Goal: Information Seeking & Learning: Learn about a topic

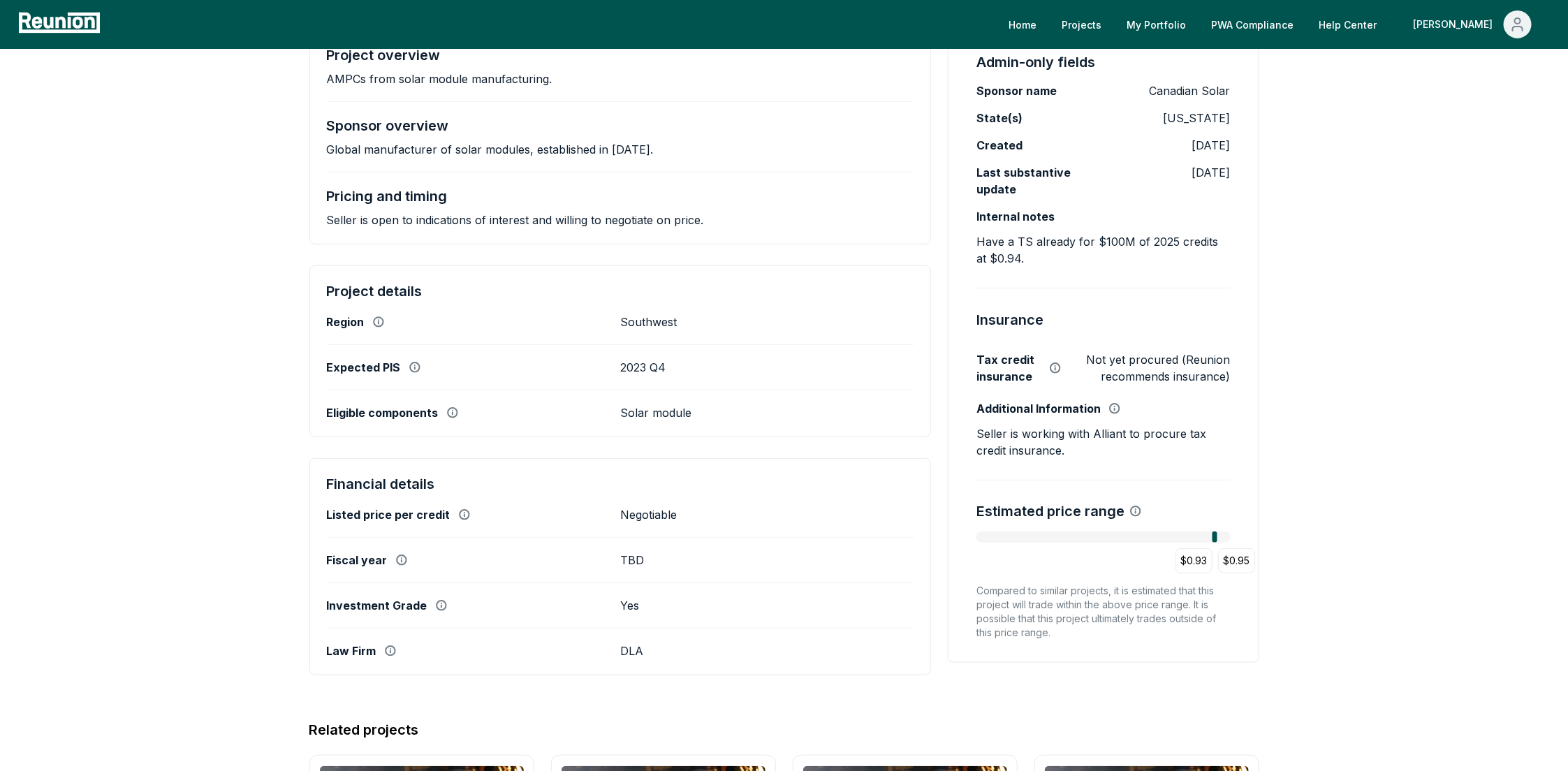
scroll to position [291, 0]
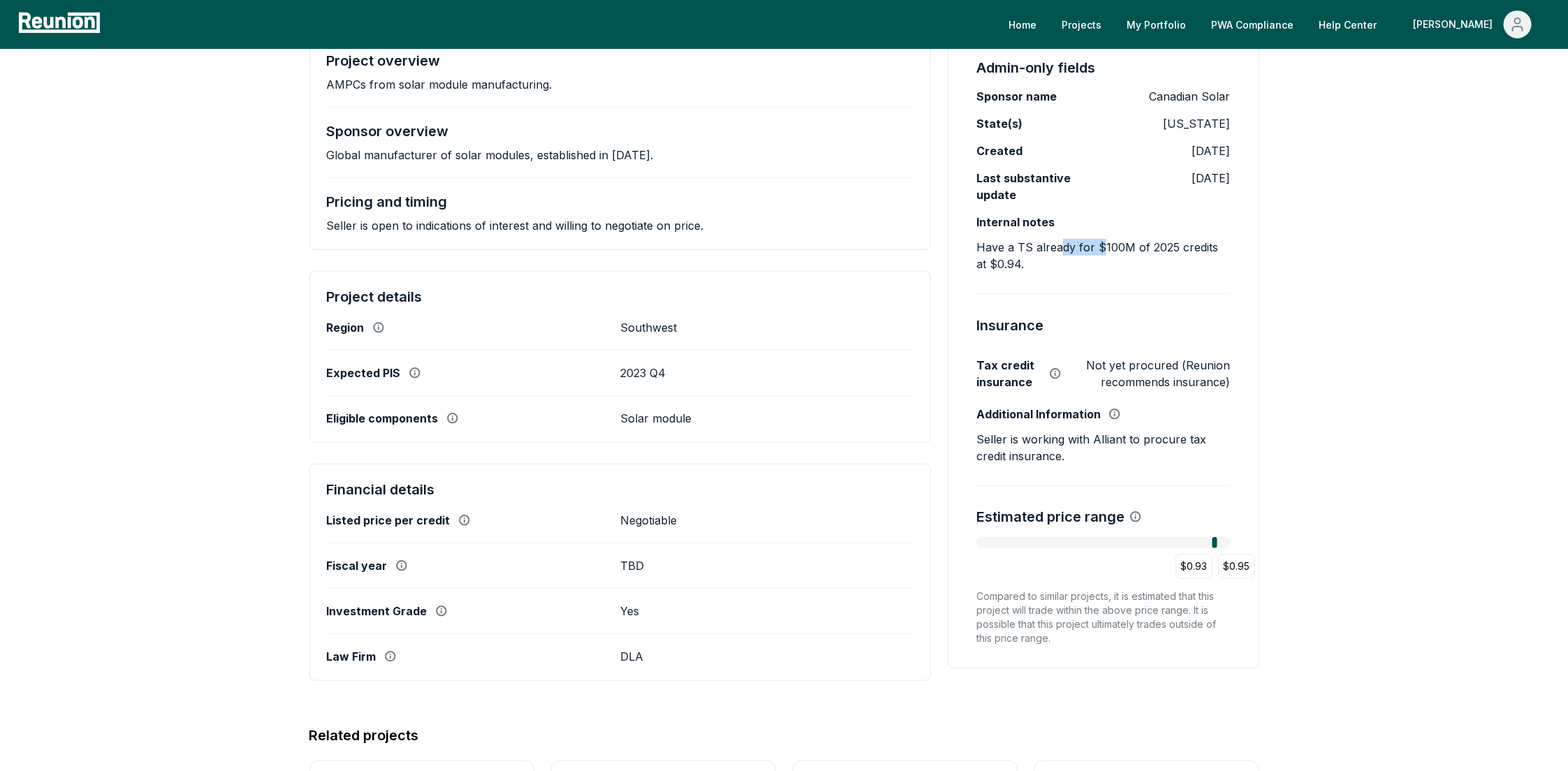
drag, startPoint x: 1064, startPoint y: 250, endPoint x: 1115, endPoint y: 244, distance: 51.4
click at [1100, 249] on p "Have a TS already for $100M of 2025 credits at $0.94." at bounding box center [1102, 256] width 254 height 33
click at [1115, 244] on p "Have a TS already for $100M of 2025 credits at $0.94." at bounding box center [1102, 256] width 254 height 33
drag, startPoint x: 1111, startPoint y: 247, endPoint x: 1120, endPoint y: 247, distance: 9.0
click at [1120, 247] on p "Have a TS already for $100M of 2025 credits at $0.94." at bounding box center [1102, 256] width 254 height 33
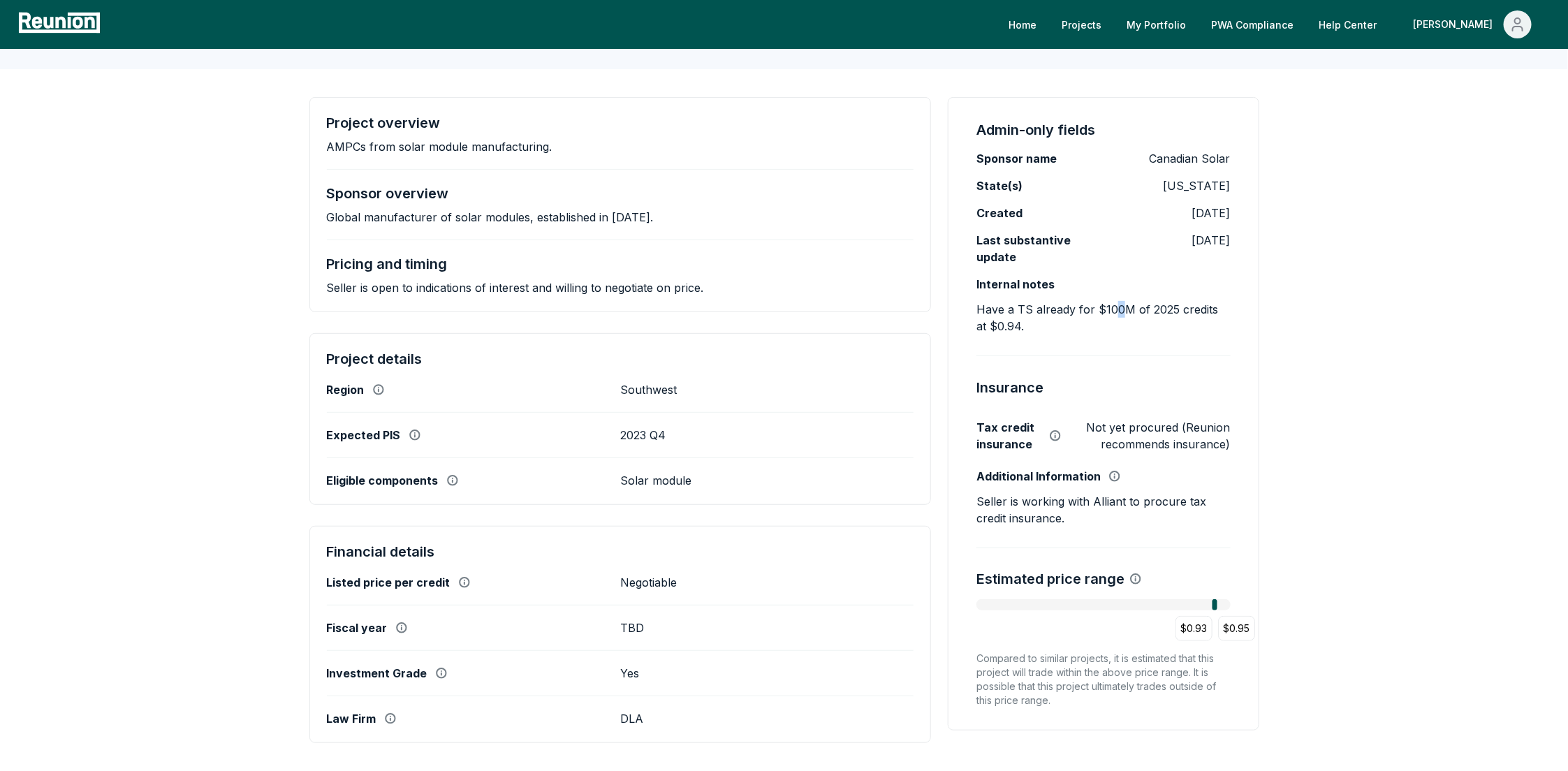
scroll to position [0, 0]
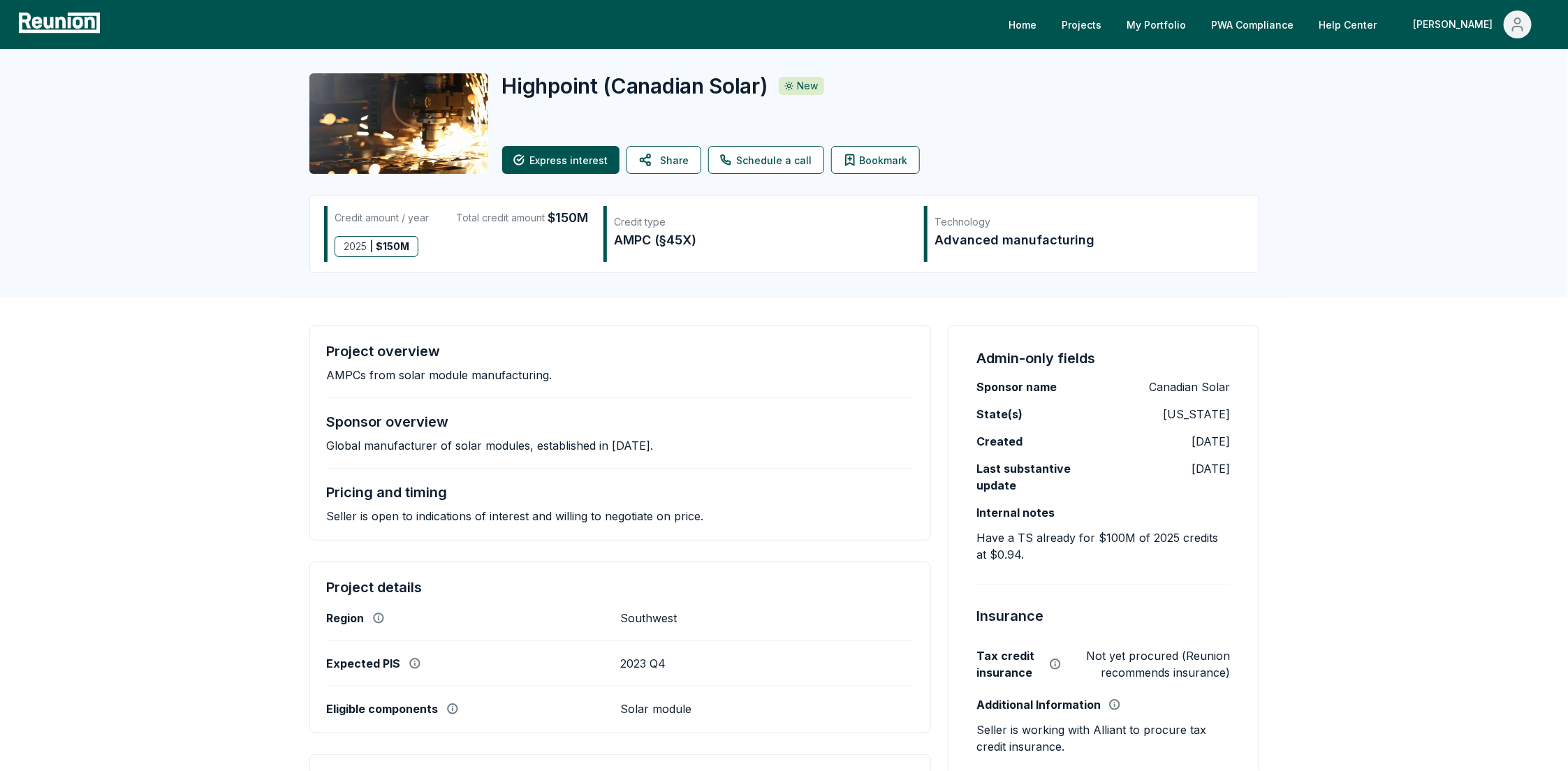
click at [577, 220] on span "$150M" at bounding box center [568, 218] width 40 height 19
drag, startPoint x: 1105, startPoint y: 539, endPoint x: 1122, endPoint y: 566, distance: 31.9
click at [1122, 566] on div "Admin-only fields Sponsor name Canadian Solar State(s) Texas Created 9/19/2025 …" at bounding box center [1103, 641] width 311 height 633
click at [1020, 553] on p "Have a TS already for $100M of 2025 credits at $0.94." at bounding box center [1102, 546] width 254 height 33
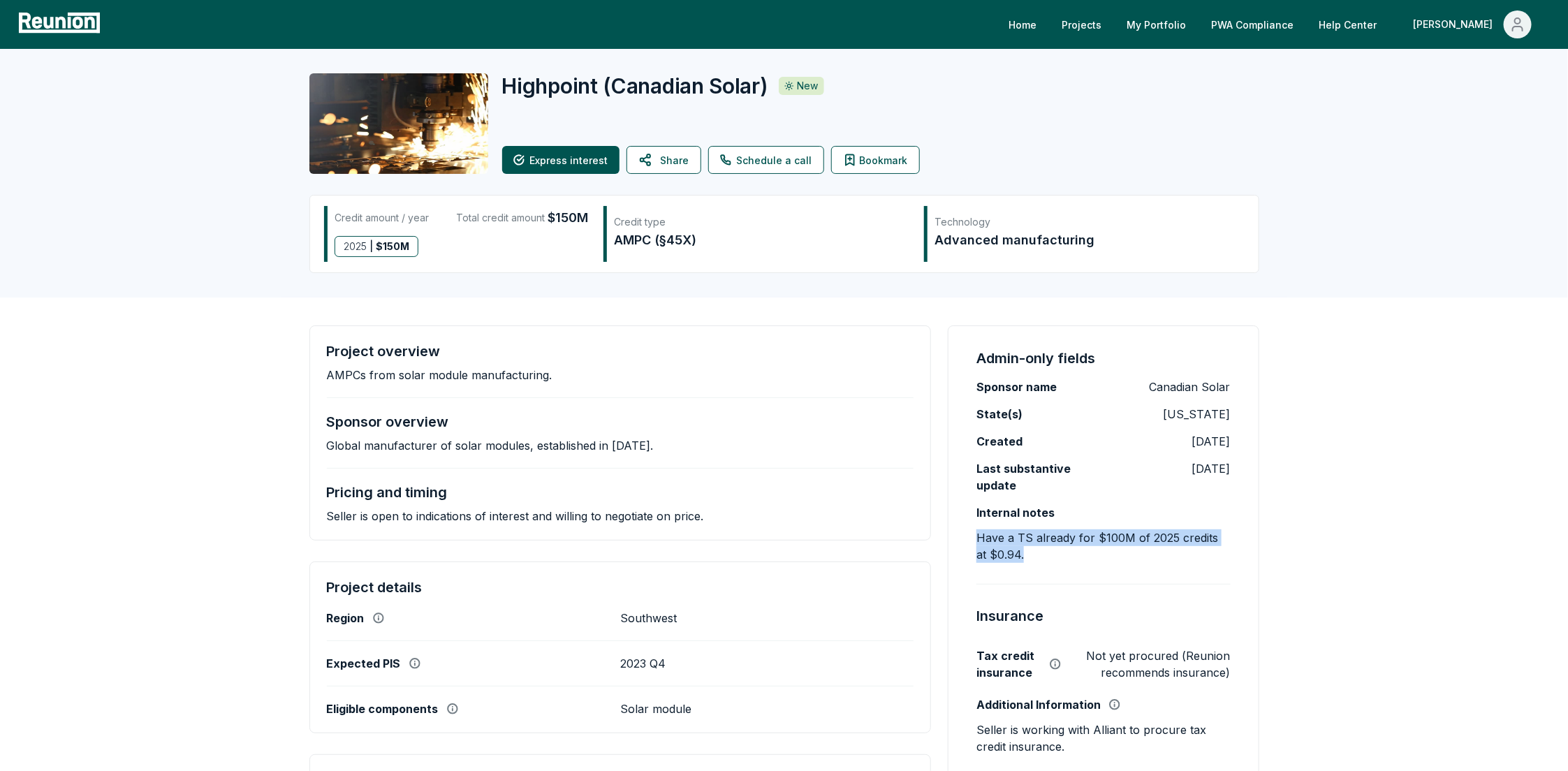
drag, startPoint x: 979, startPoint y: 539, endPoint x: 1031, endPoint y: 552, distance: 53.6
click at [1031, 552] on p "Have a TS already for $100M of 2025 credits at $0.94." at bounding box center [1102, 546] width 254 height 33
